Goal: Information Seeking & Learning: Find specific page/section

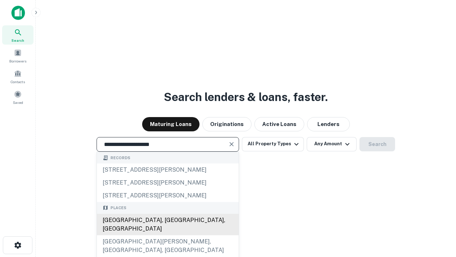
click at [168, 235] on div "[GEOGRAPHIC_DATA], [GEOGRAPHIC_DATA], [GEOGRAPHIC_DATA]" at bounding box center [168, 223] width 142 height 21
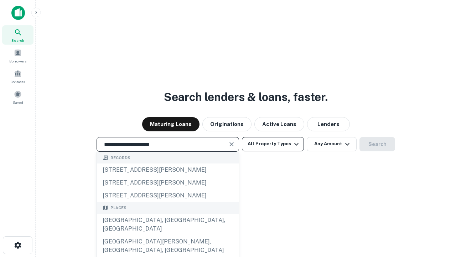
type input "**********"
click at [273, 144] on button "All Property Types" at bounding box center [273, 144] width 62 height 14
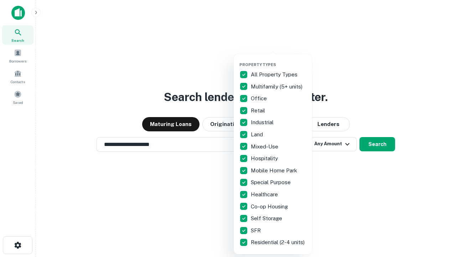
click at [279, 60] on button "button" at bounding box center [279, 60] width 78 height 0
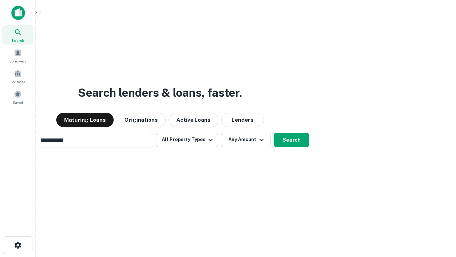
scroll to position [11, 0]
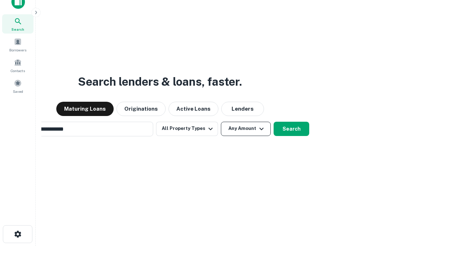
click at [221, 122] on button "Any Amount" at bounding box center [246, 129] width 50 height 14
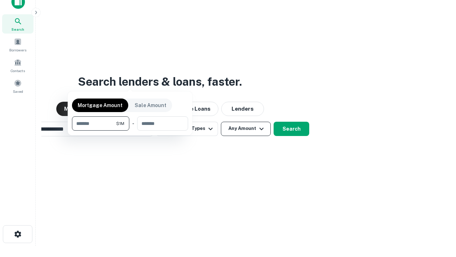
scroll to position [51, 202]
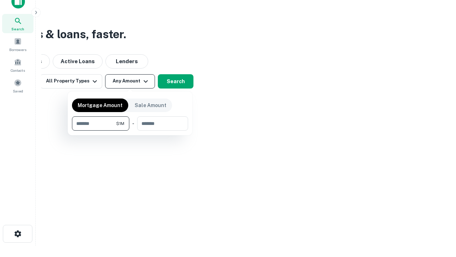
type input "*******"
click at [130, 130] on button "button" at bounding box center [130, 130] width 116 height 0
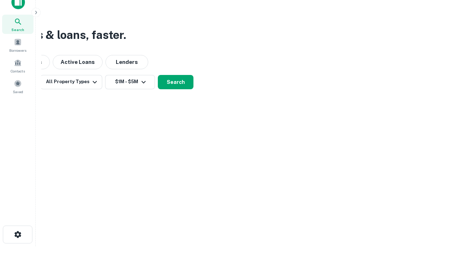
scroll to position [4, 132]
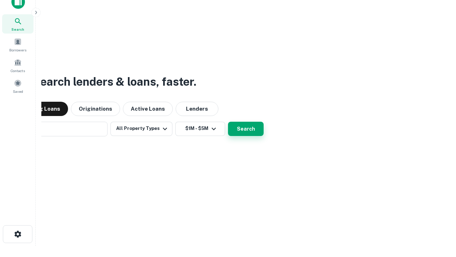
click at [228, 122] on button "Search" at bounding box center [246, 129] width 36 height 14
